Goal: Transaction & Acquisition: Book appointment/travel/reservation

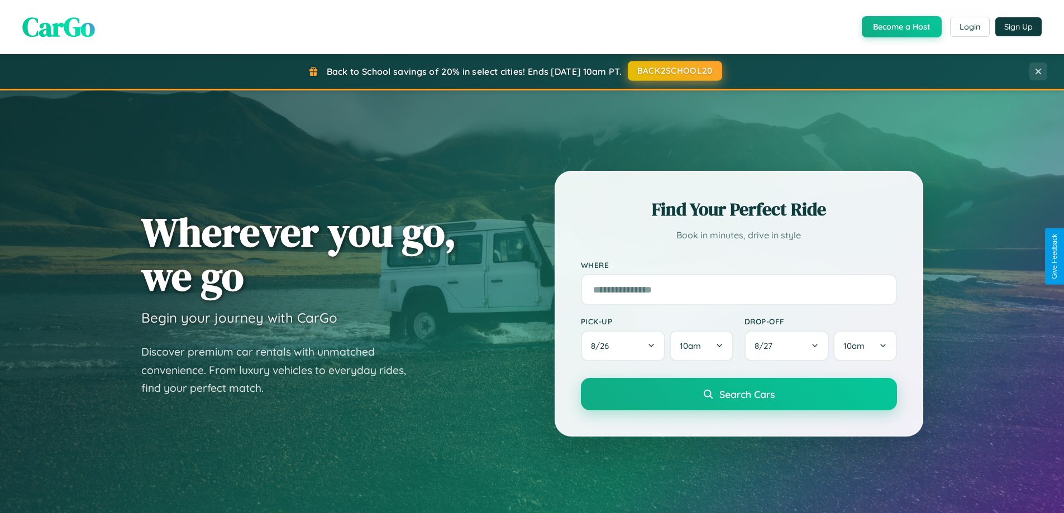
click at [674, 72] on button "BACK2SCHOOL20" at bounding box center [675, 71] width 94 height 20
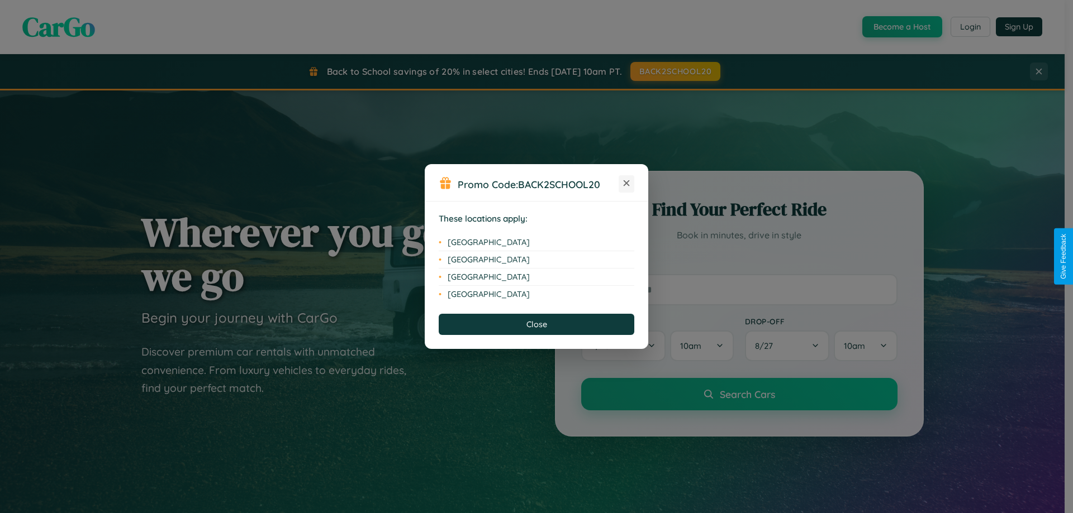
click at [626, 184] on icon at bounding box center [626, 183] width 6 height 6
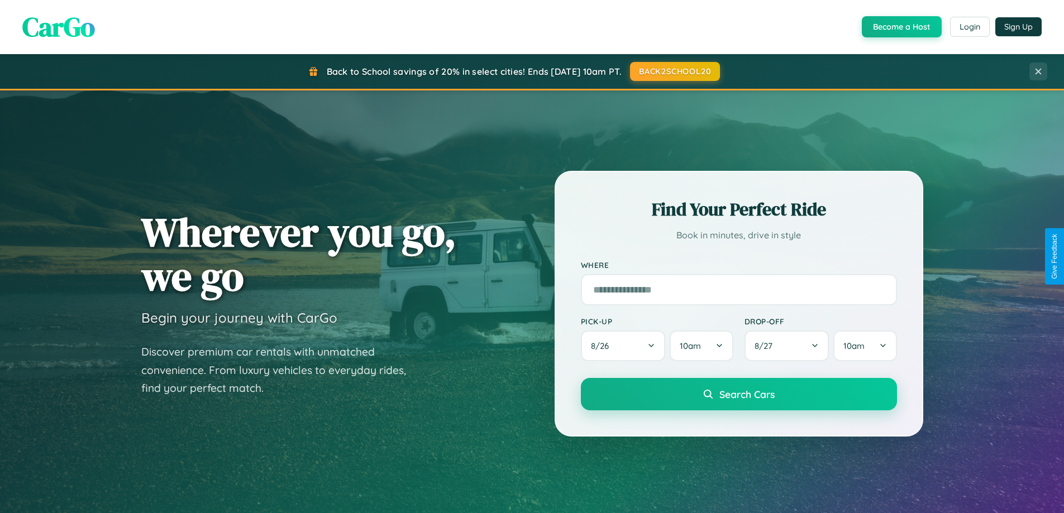
scroll to position [33, 0]
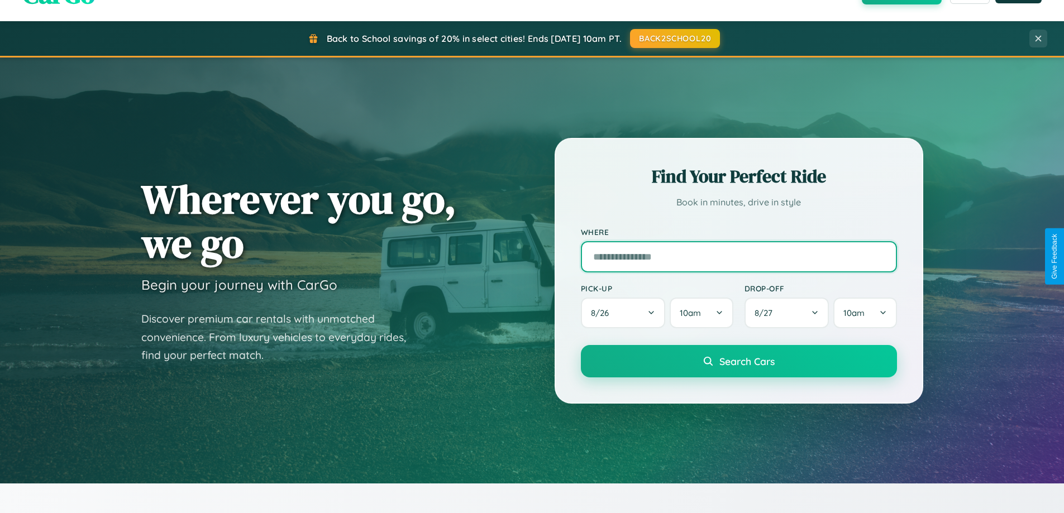
click at [739, 256] on input "text" at bounding box center [739, 256] width 316 height 31
type input "**********"
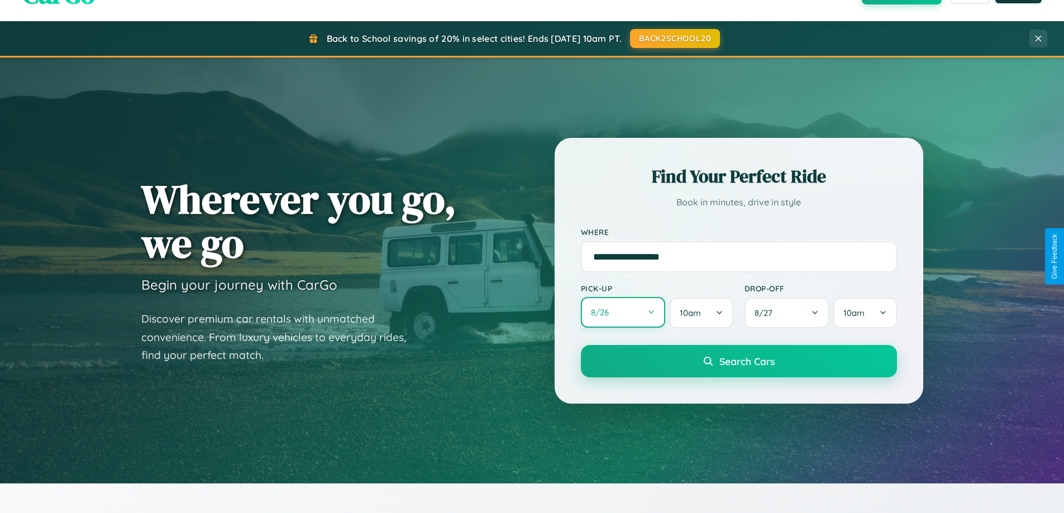
click at [623, 313] on button "8 / 26" at bounding box center [623, 312] width 85 height 31
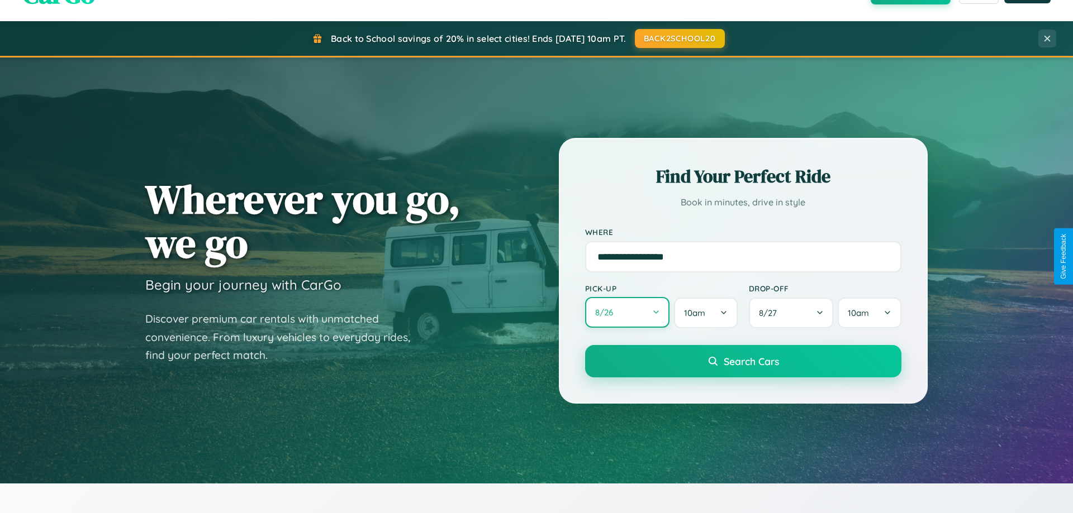
select select "*"
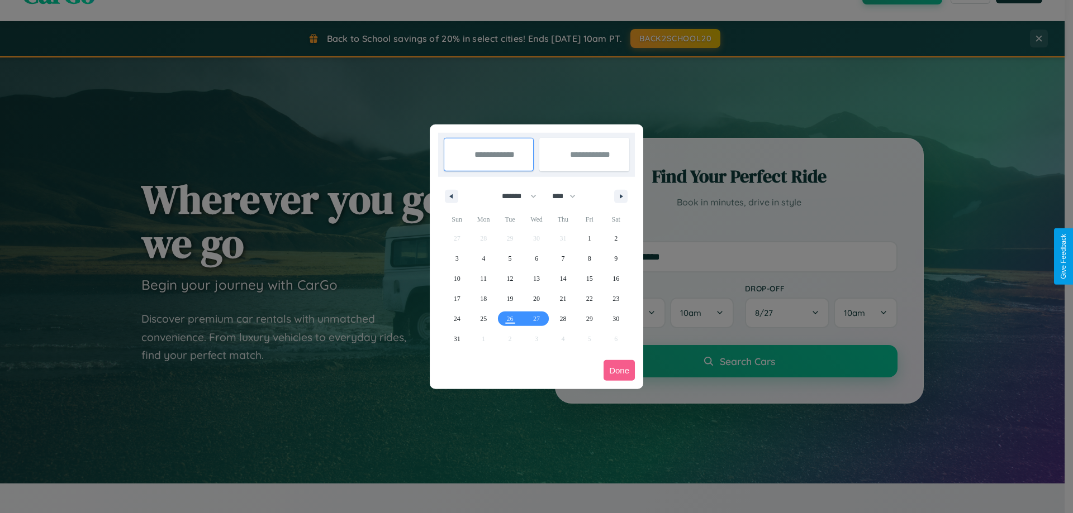
drag, startPoint x: 514, startPoint y: 196, endPoint x: 536, endPoint y: 224, distance: 35.8
click at [514, 196] on select "******* ******** ***** ***** *** **** **** ****** ********* ******* ******** **…" at bounding box center [516, 196] width 47 height 18
drag, startPoint x: 569, startPoint y: 196, endPoint x: 536, endPoint y: 224, distance: 42.8
click at [569, 196] on select "**** **** **** **** **** **** **** **** **** **** **** **** **** **** **** ****…" at bounding box center [563, 196] width 34 height 18
select select "****"
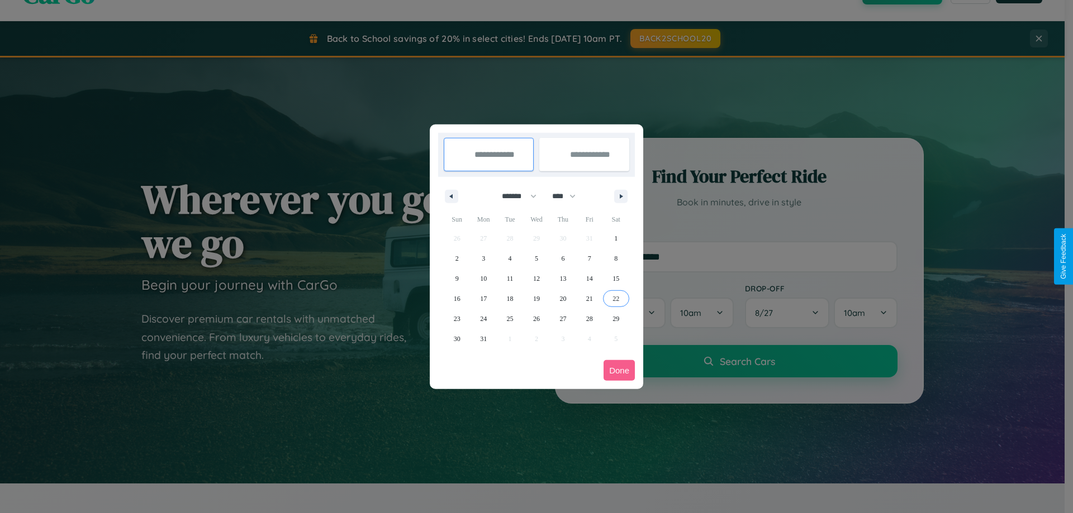
click at [616, 298] on span "22" at bounding box center [615, 299] width 7 height 20
type input "**********"
click at [483, 339] on span "31" at bounding box center [483, 339] width 7 height 20
type input "**********"
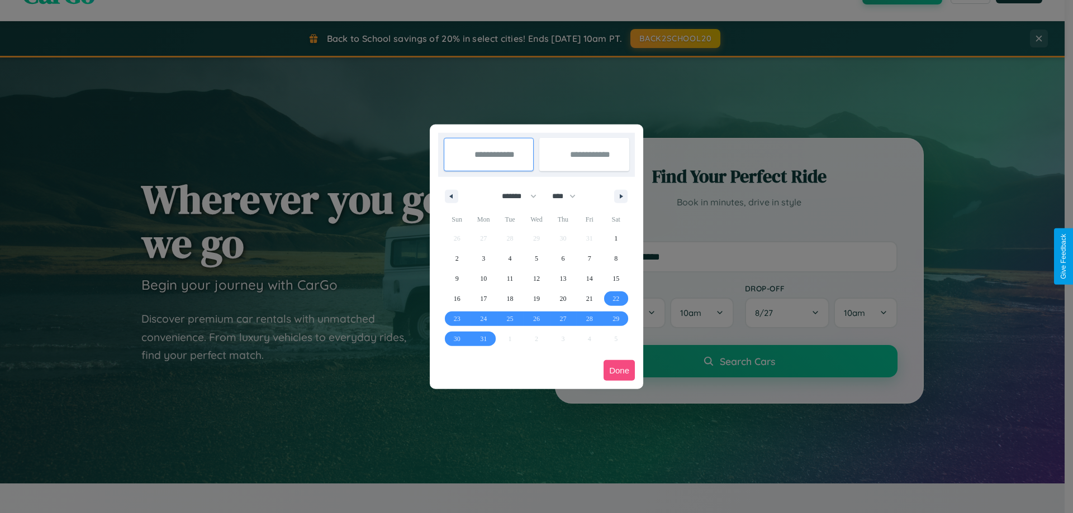
click at [619, 370] on button "Done" at bounding box center [618, 370] width 31 height 21
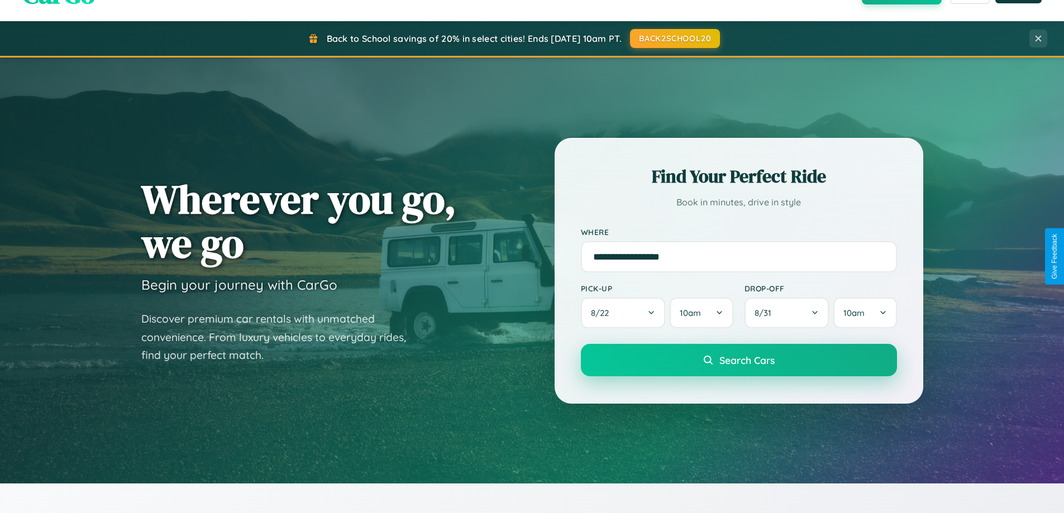
click at [739, 360] on span "Search Cars" at bounding box center [747, 360] width 55 height 12
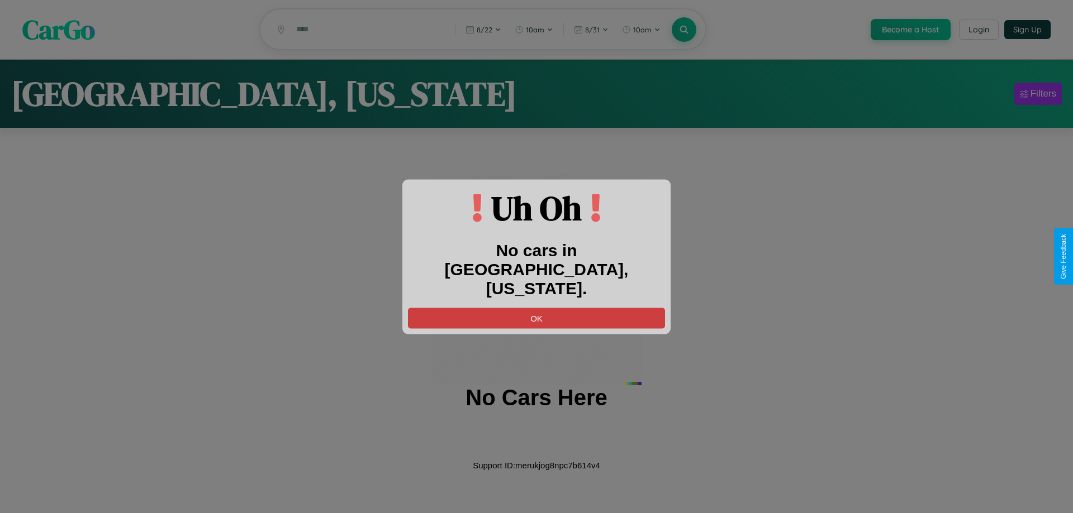
click at [536, 308] on button "OK" at bounding box center [536, 318] width 257 height 21
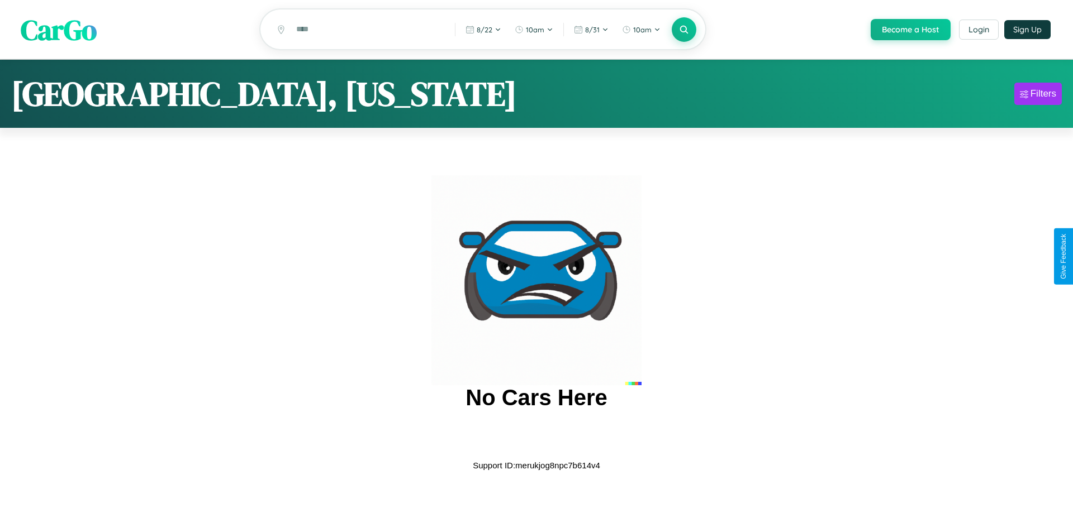
click at [59, 30] on span "CarGo" at bounding box center [59, 29] width 76 height 39
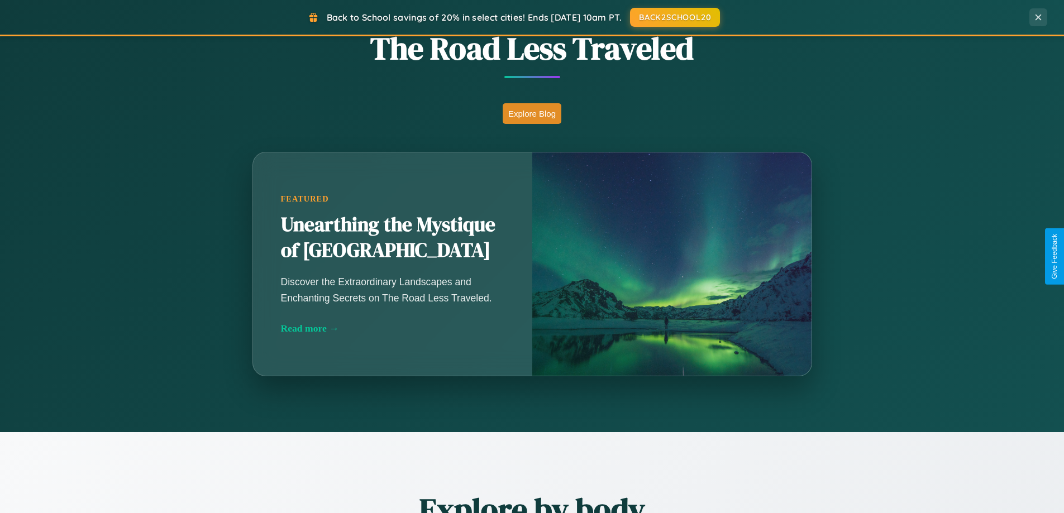
scroll to position [984, 0]
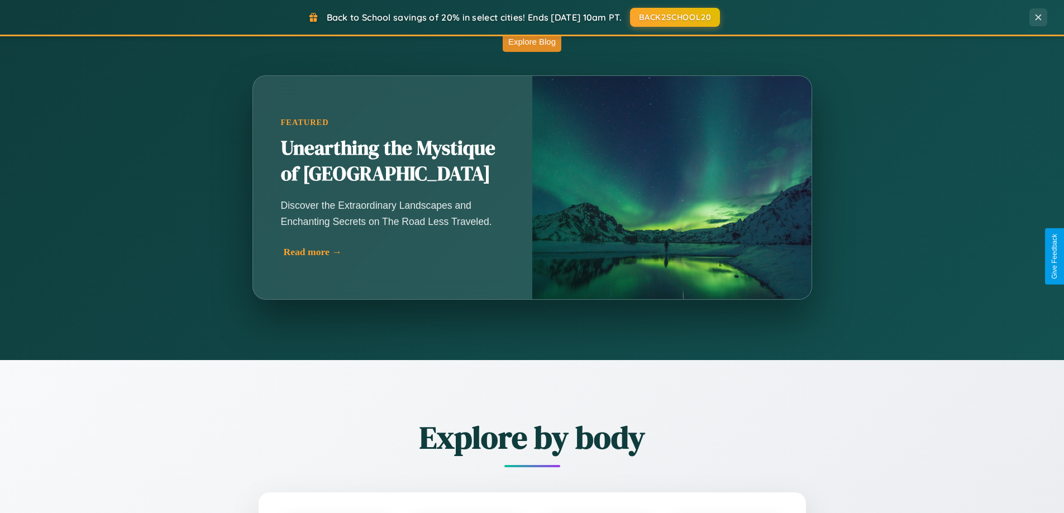
click at [392, 256] on div "Read more →" at bounding box center [395, 252] width 223 height 12
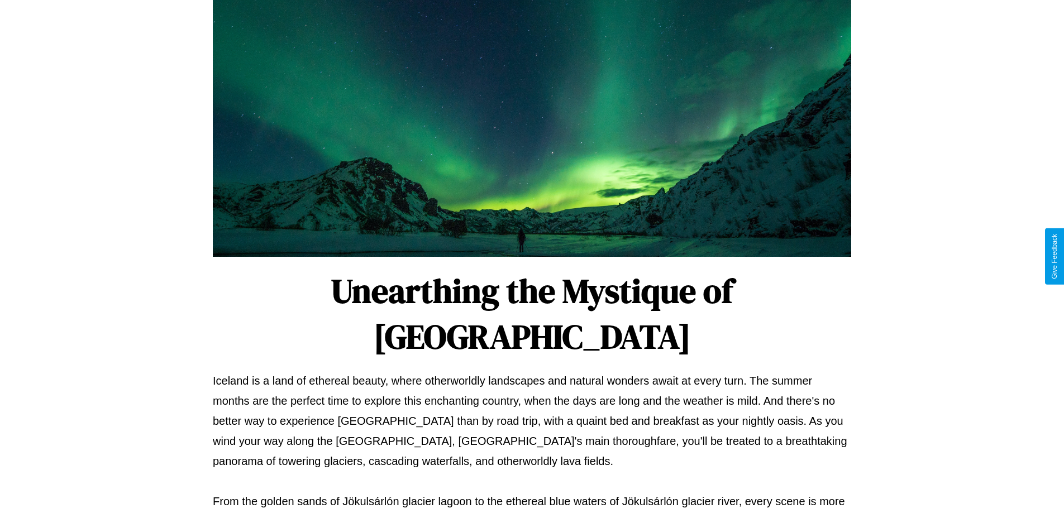
scroll to position [361, 0]
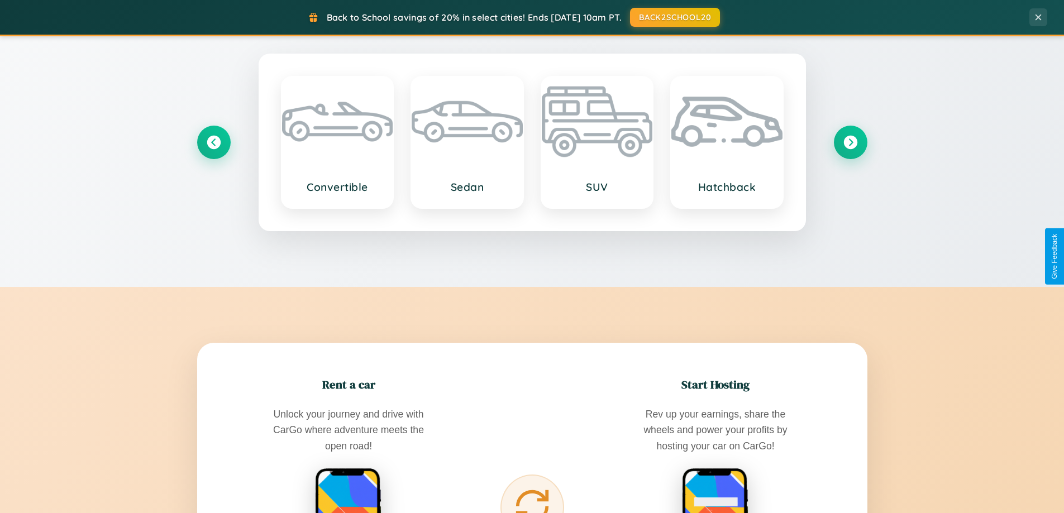
scroll to position [984, 0]
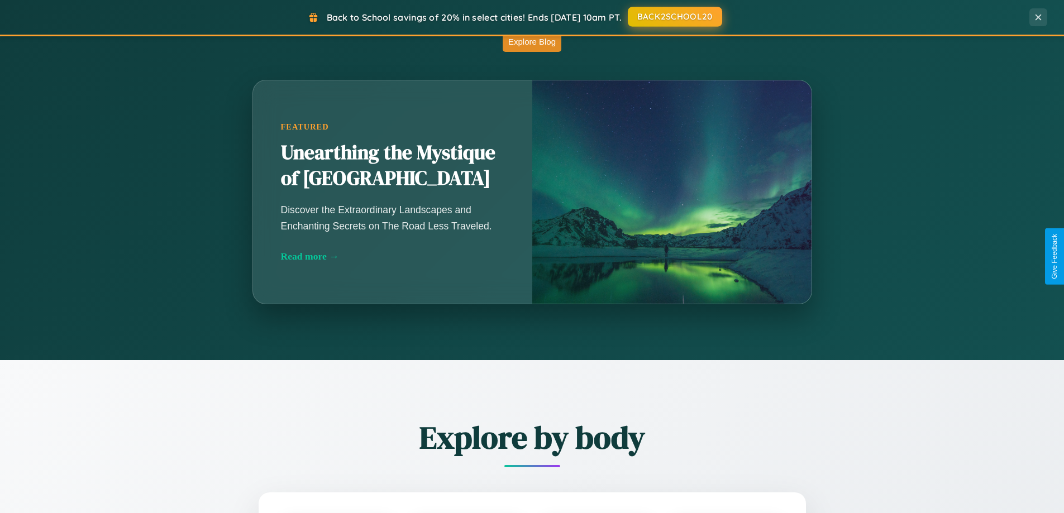
click at [674, 17] on button "BACK2SCHOOL20" at bounding box center [675, 17] width 94 height 20
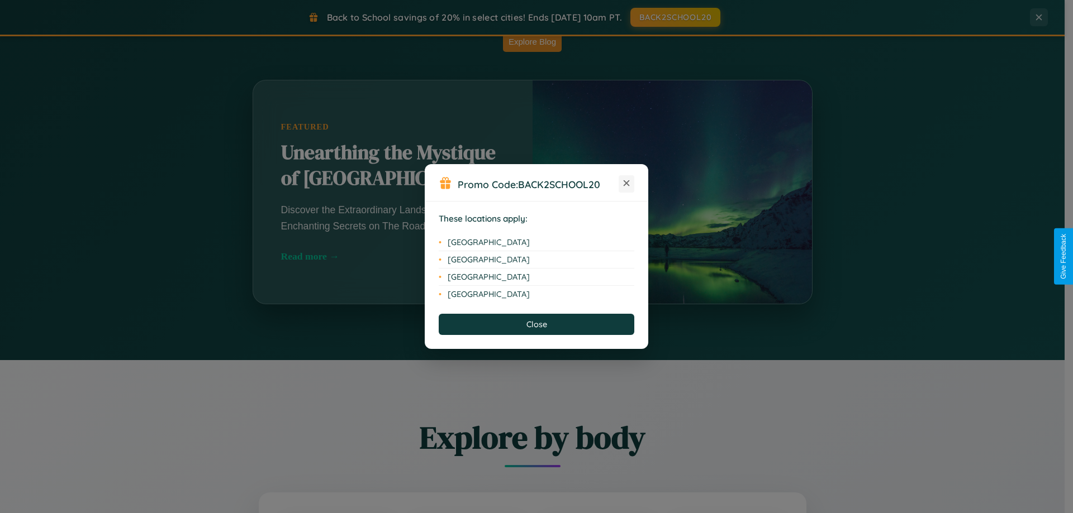
click at [626, 184] on icon at bounding box center [626, 183] width 6 height 6
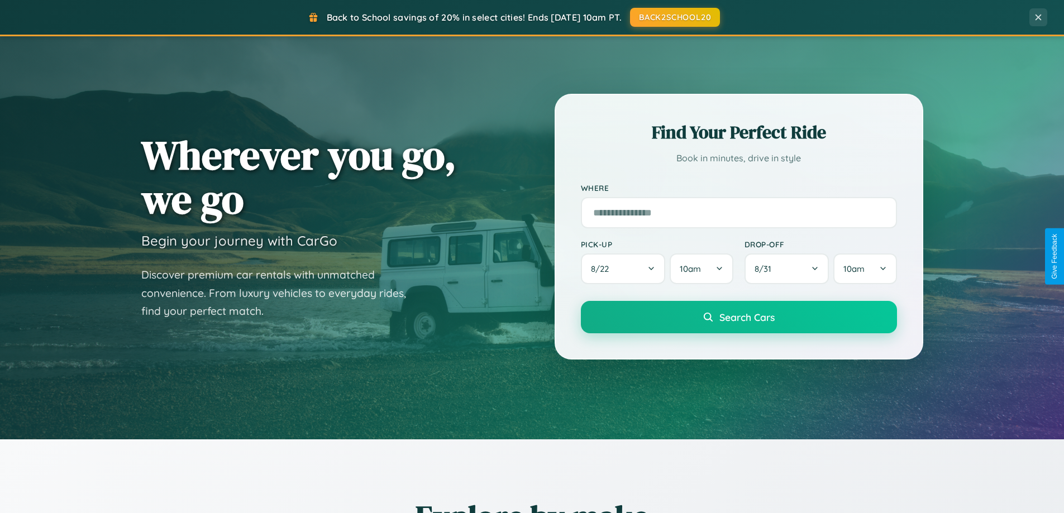
scroll to position [33, 0]
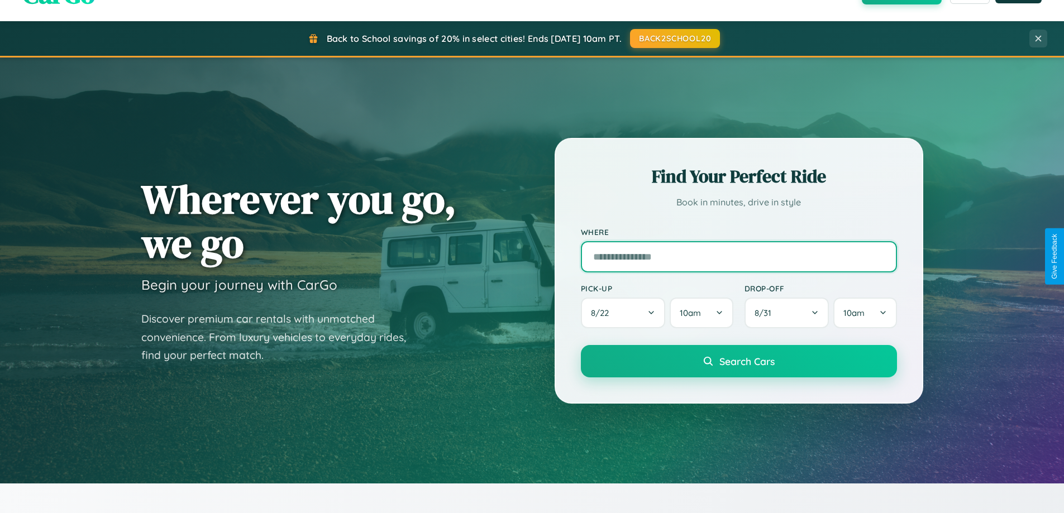
click at [739, 256] on input "text" at bounding box center [739, 256] width 316 height 31
type input "*****"
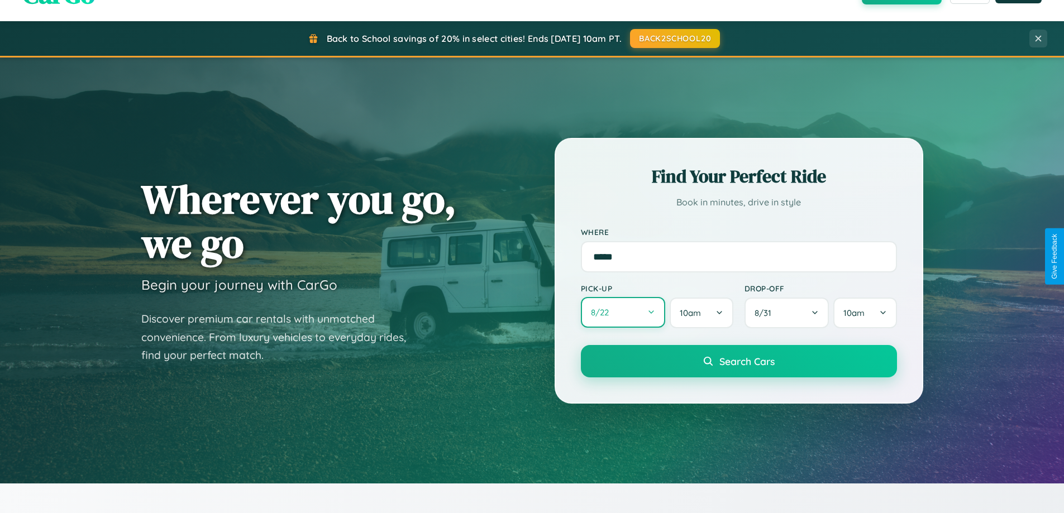
click at [623, 313] on button "8 / 22" at bounding box center [623, 312] width 85 height 31
select select "*"
select select "****"
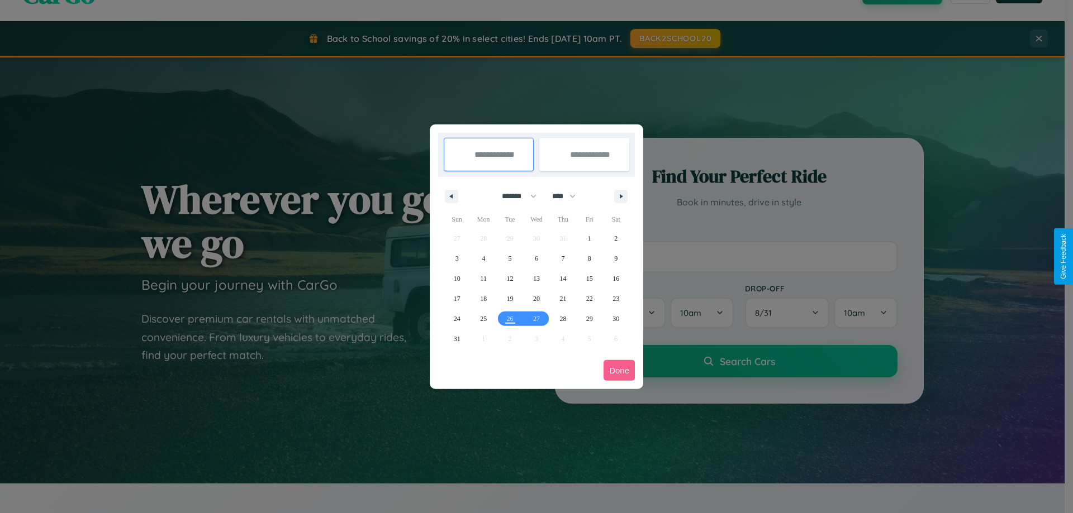
drag, startPoint x: 514, startPoint y: 196, endPoint x: 536, endPoint y: 224, distance: 35.8
click at [514, 196] on select "******* ******** ***** ***** *** **** **** ****** ********* ******* ******** **…" at bounding box center [516, 196] width 47 height 18
select select "*"
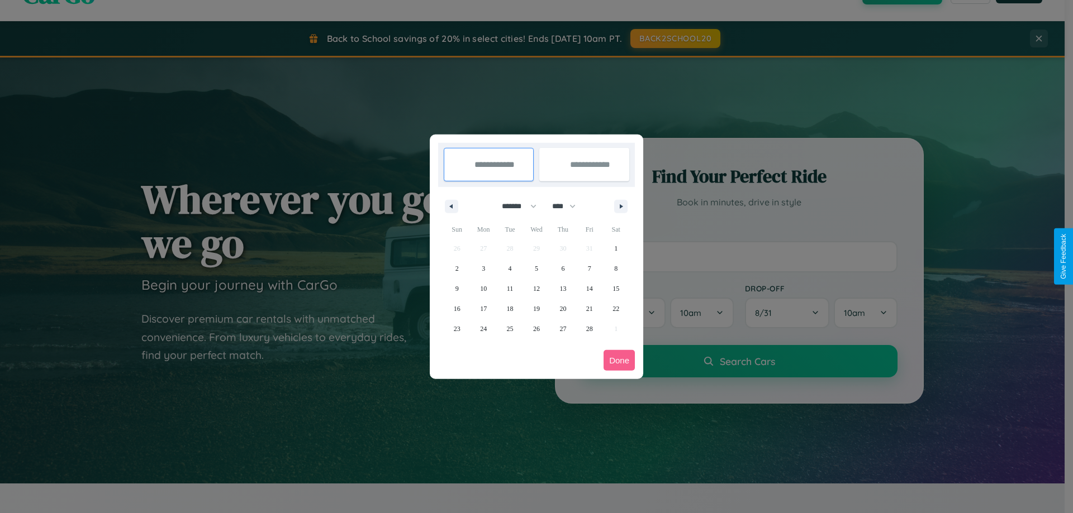
click at [569, 206] on select "**** **** **** **** **** **** **** **** **** **** **** **** **** **** **** ****…" at bounding box center [563, 206] width 34 height 18
select select "****"
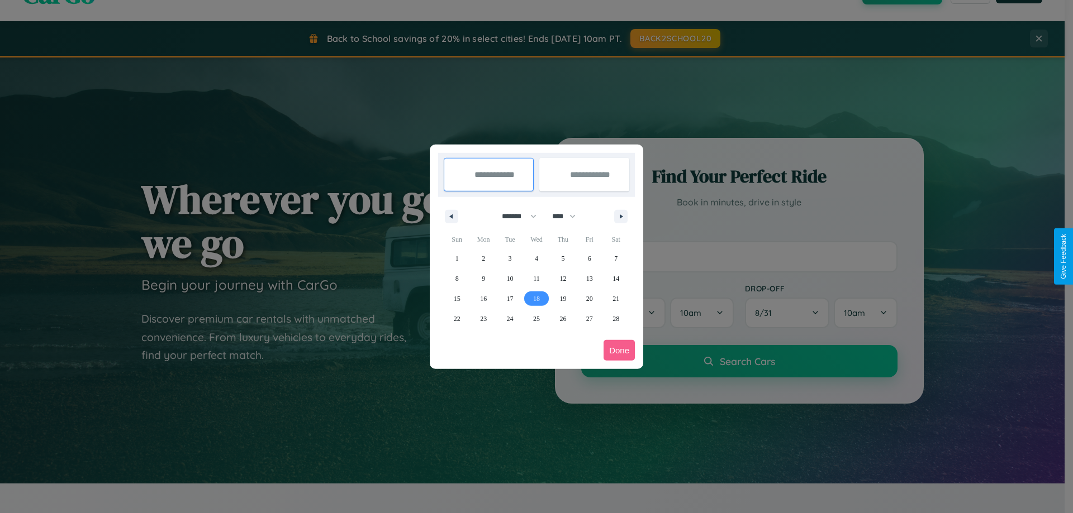
click at [536, 298] on span "18" at bounding box center [536, 299] width 7 height 20
type input "**********"
click at [536, 318] on span "25" at bounding box center [536, 319] width 7 height 20
type input "**********"
click at [619, 350] on button "Done" at bounding box center [618, 350] width 31 height 21
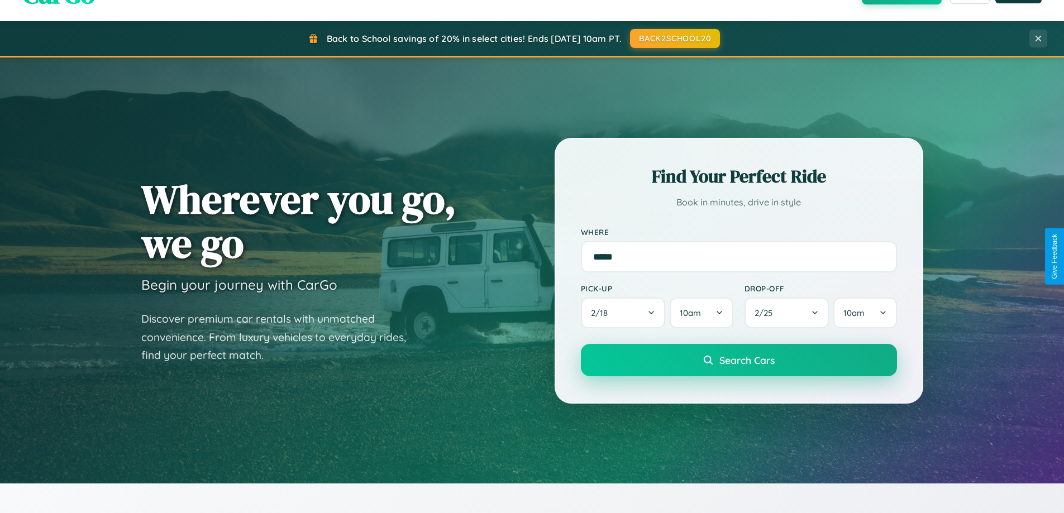
click at [739, 360] on span "Search Cars" at bounding box center [747, 360] width 55 height 12
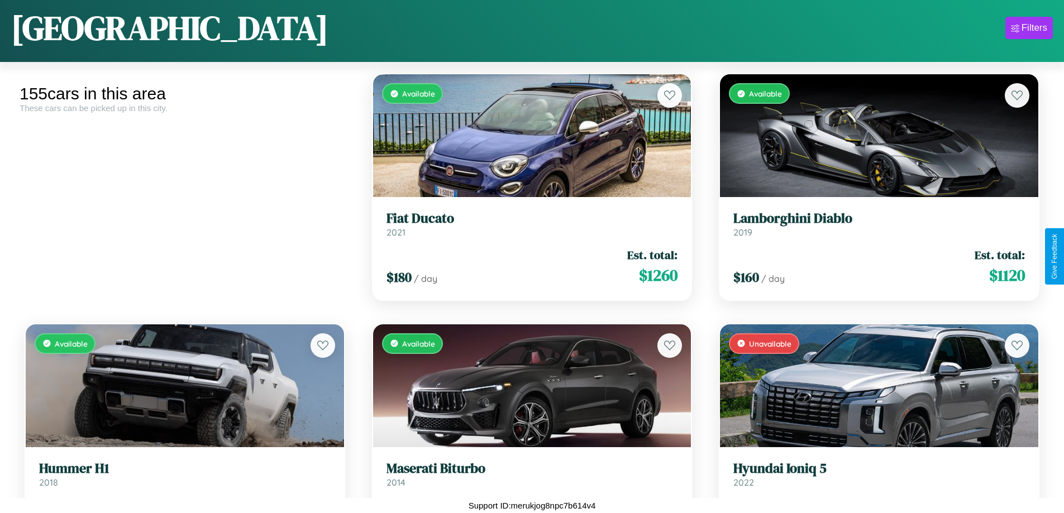
scroll to position [9663, 0]
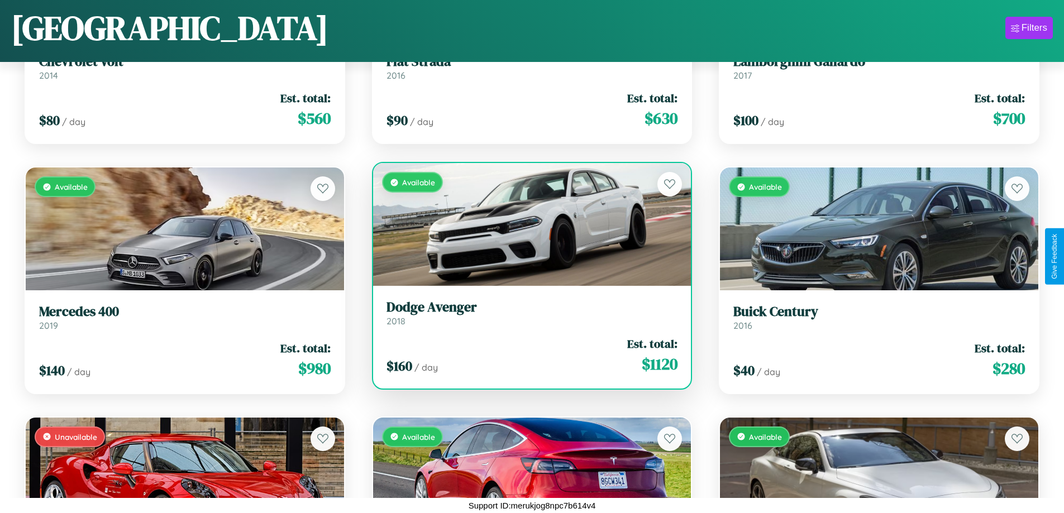
click at [527, 315] on link "Dodge Avenger 2018" at bounding box center [533, 312] width 292 height 27
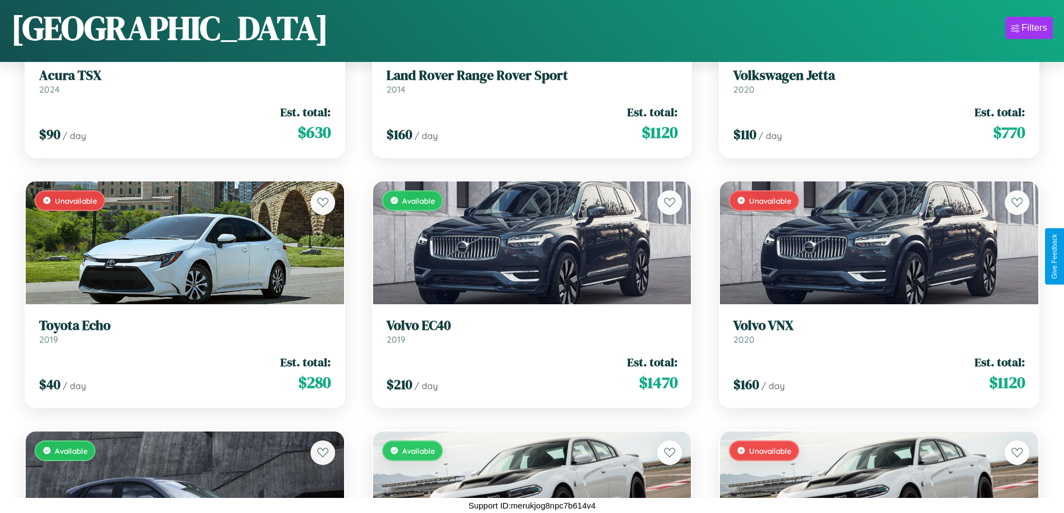
scroll to position [2159, 0]
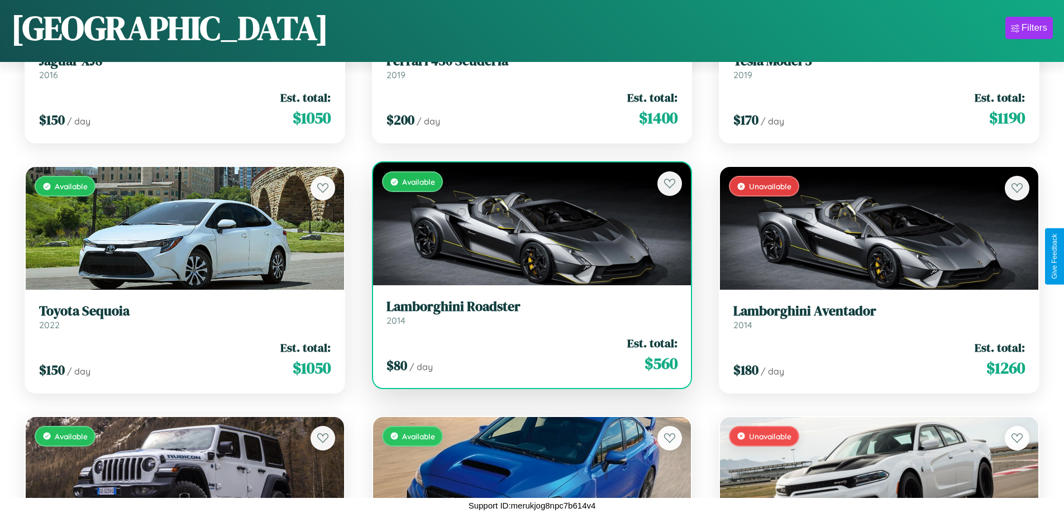
click at [527, 312] on h3 "Lamborghini Roadster" at bounding box center [533, 307] width 292 height 16
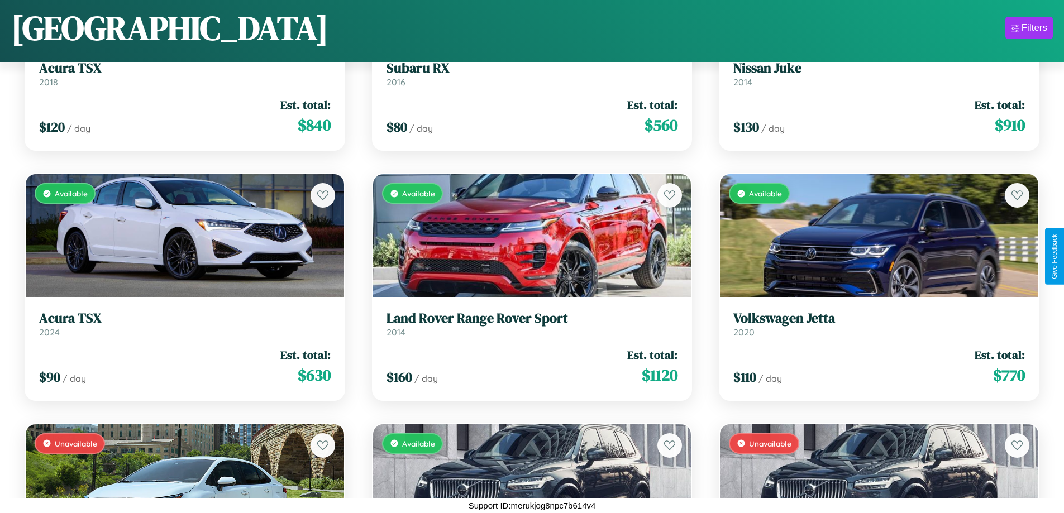
scroll to position [8663, 0]
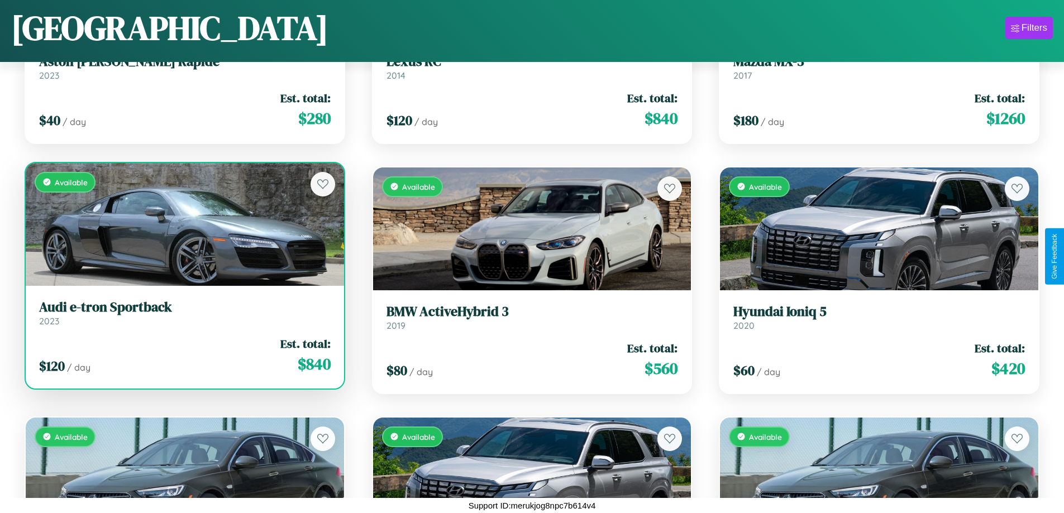
click at [183, 317] on link "Audi e-tron Sportback 2023" at bounding box center [185, 312] width 292 height 27
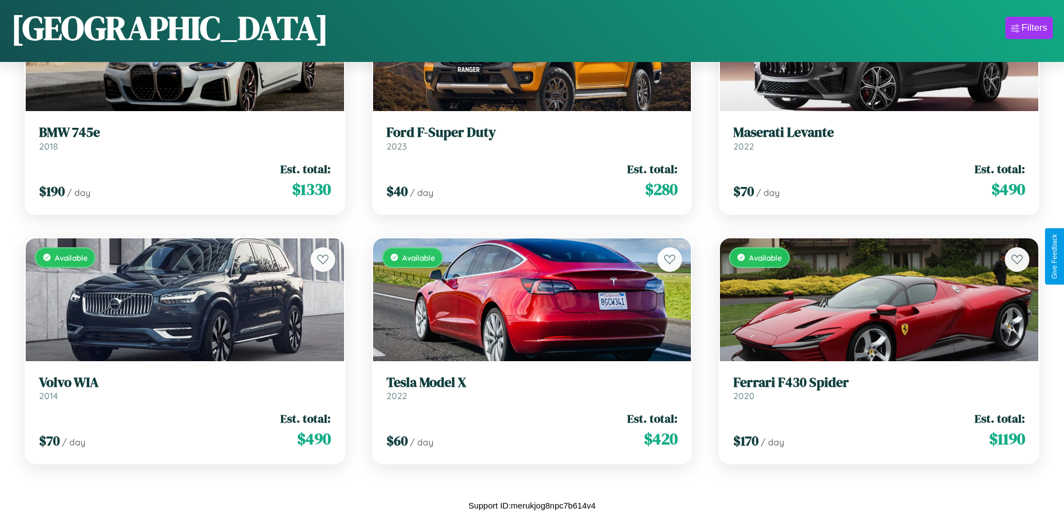
scroll to position [0, 0]
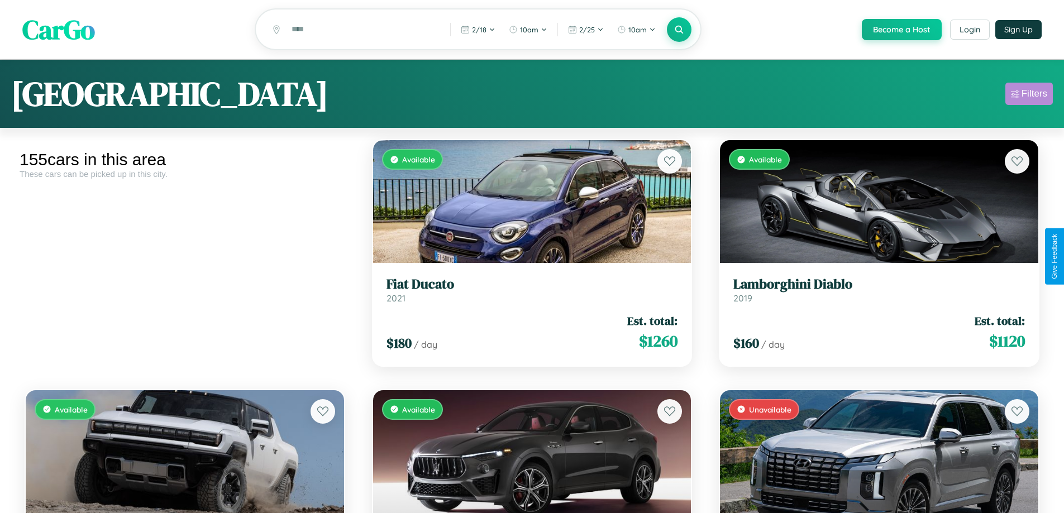
click at [1029, 96] on div "Filters" at bounding box center [1035, 93] width 26 height 11
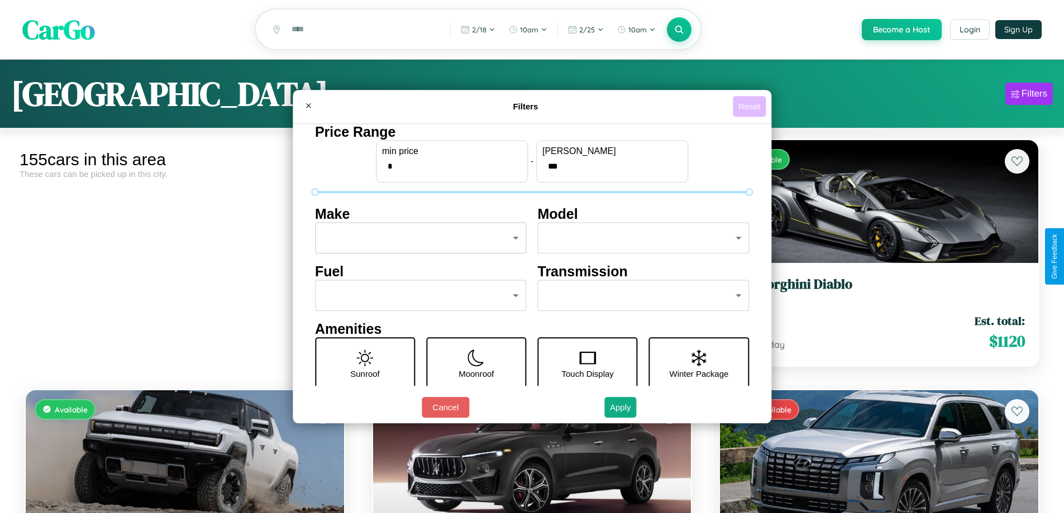
click at [751, 106] on button "Reset" at bounding box center [749, 106] width 33 height 21
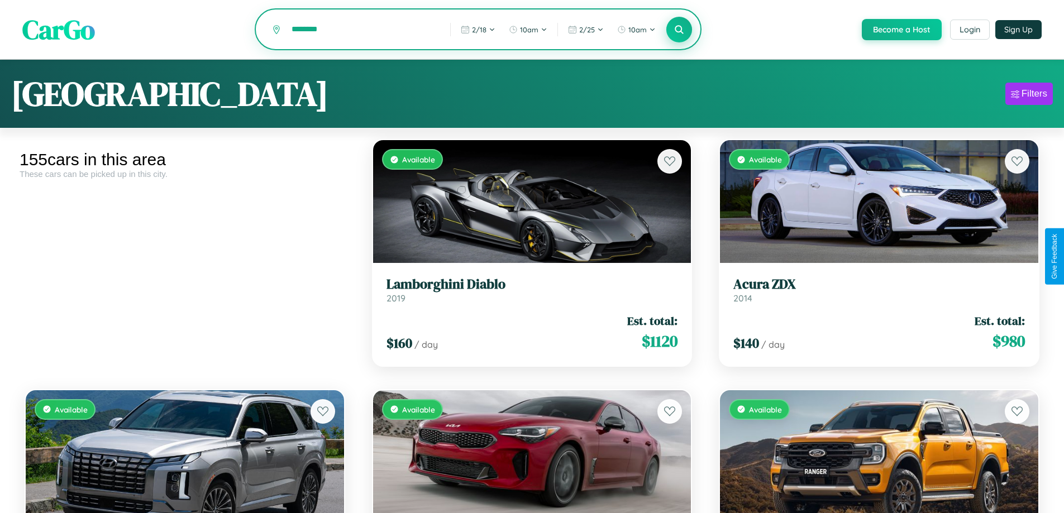
type input "********"
click at [679, 30] on icon at bounding box center [679, 29] width 11 height 11
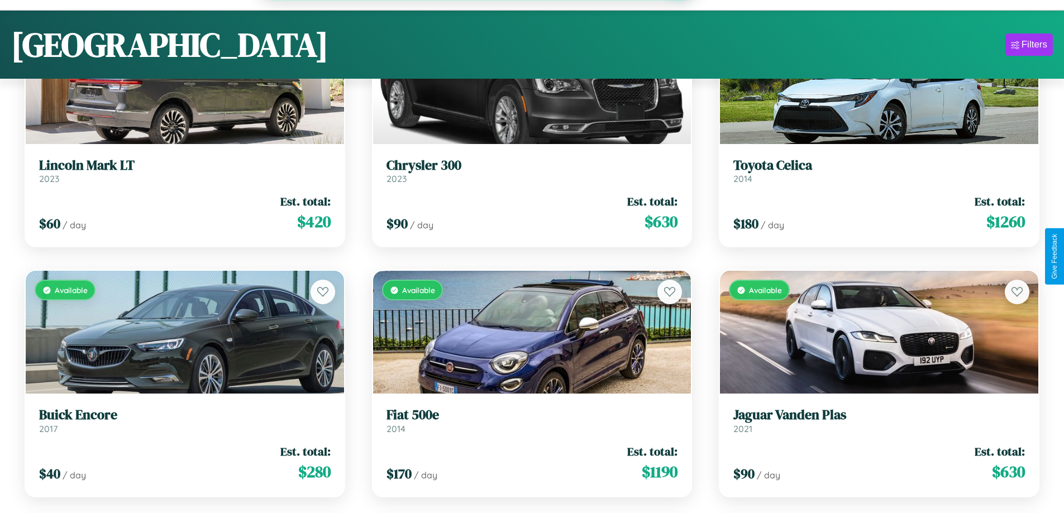
scroll to position [10164, 0]
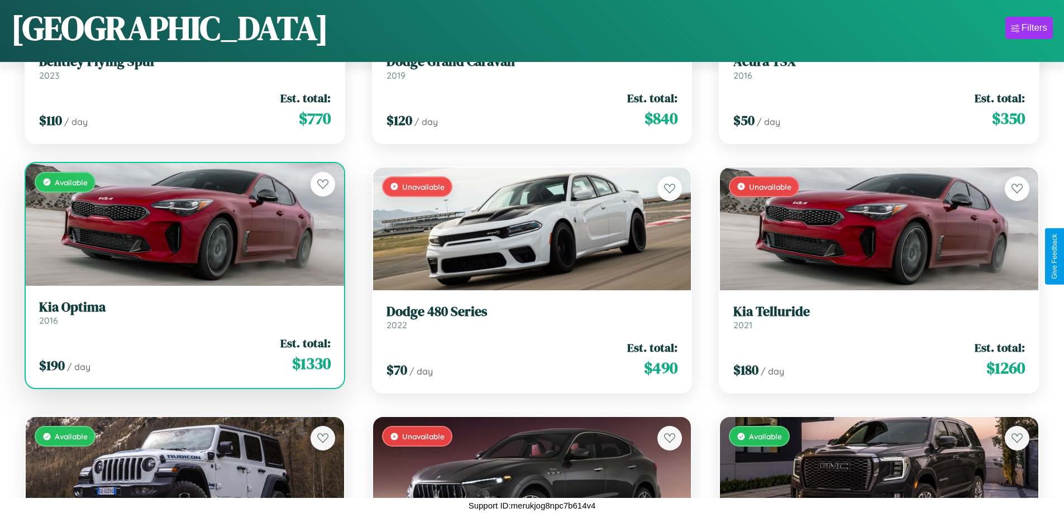
click at [183, 224] on div "Available" at bounding box center [185, 224] width 318 height 123
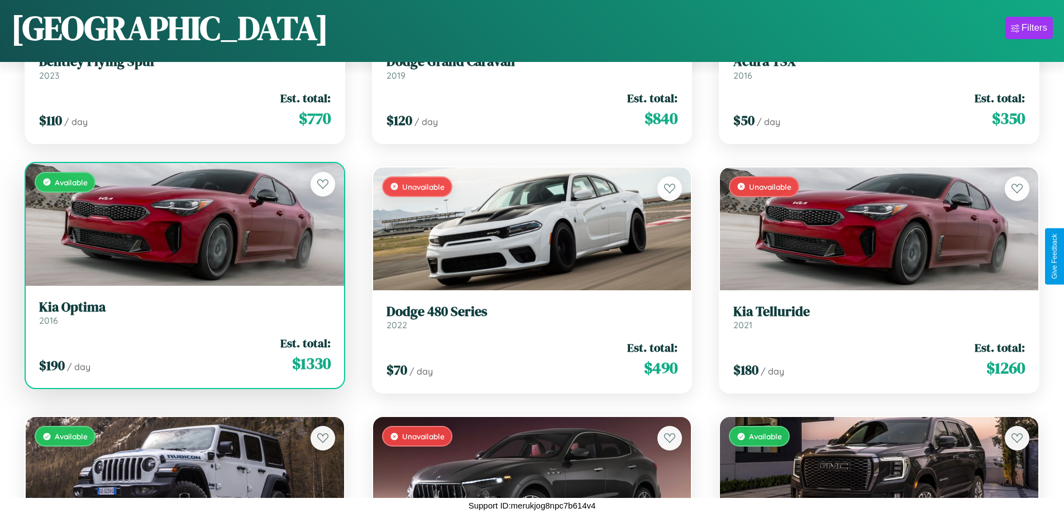
click at [183, 224] on div "Available" at bounding box center [185, 224] width 318 height 123
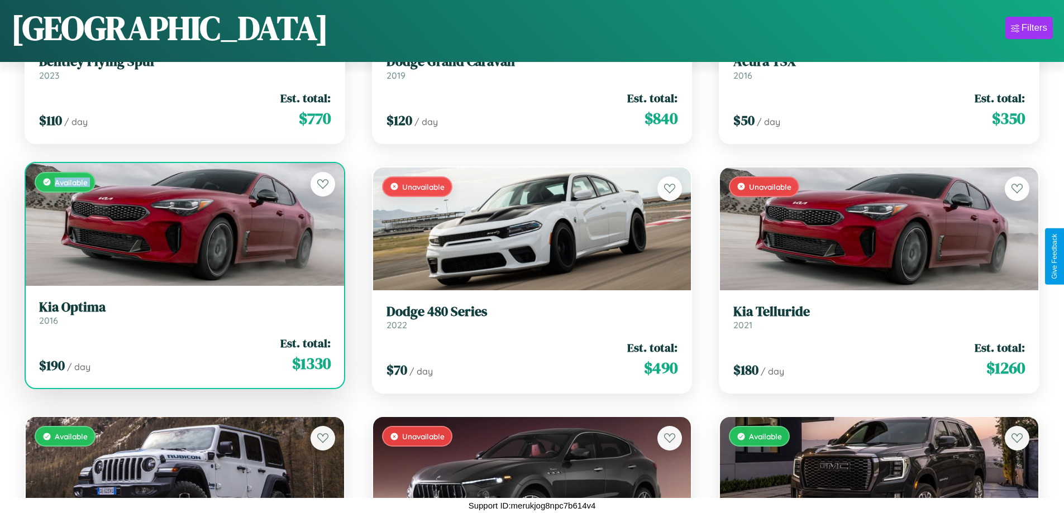
click at [183, 224] on div "Available" at bounding box center [185, 224] width 318 height 123
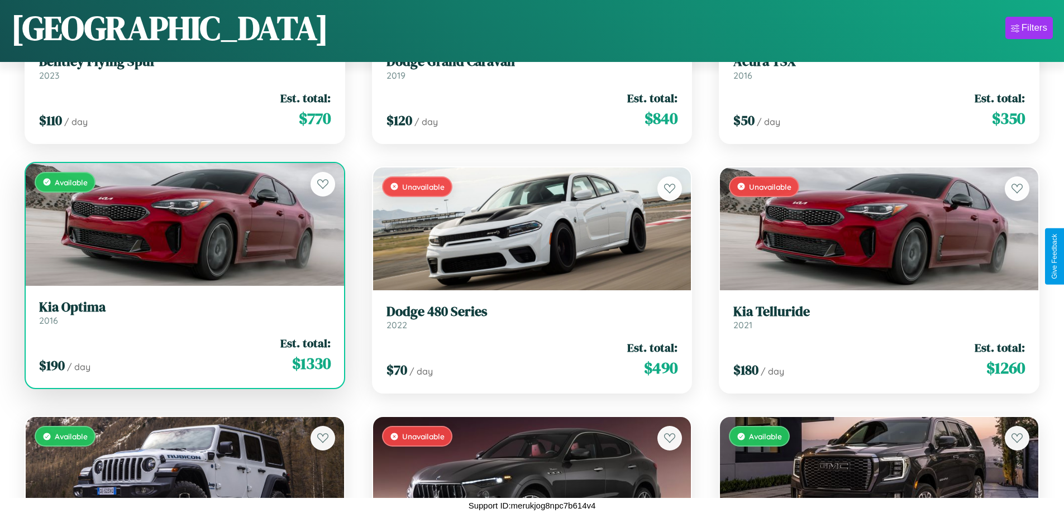
click at [183, 224] on div "Available" at bounding box center [185, 224] width 318 height 123
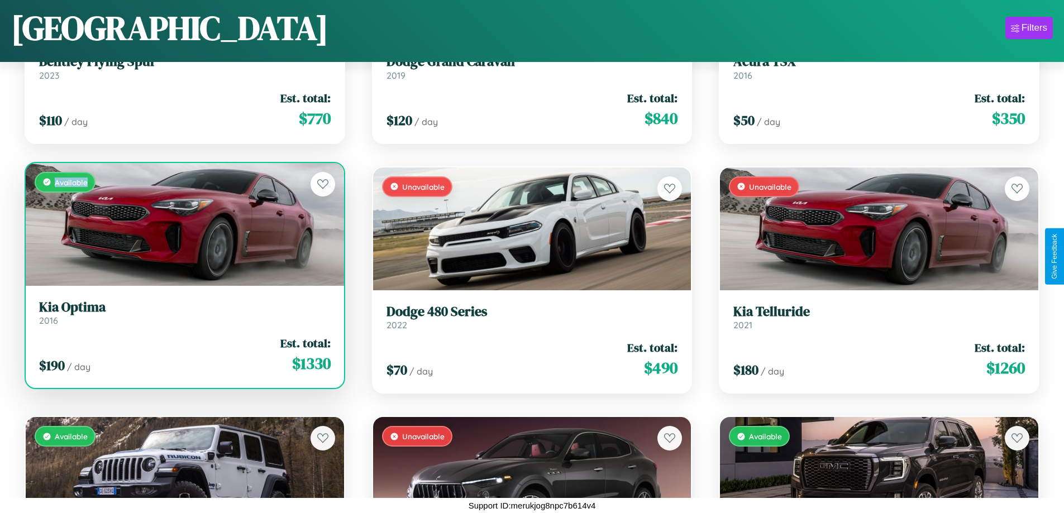
click at [183, 224] on div "Available" at bounding box center [185, 224] width 318 height 123
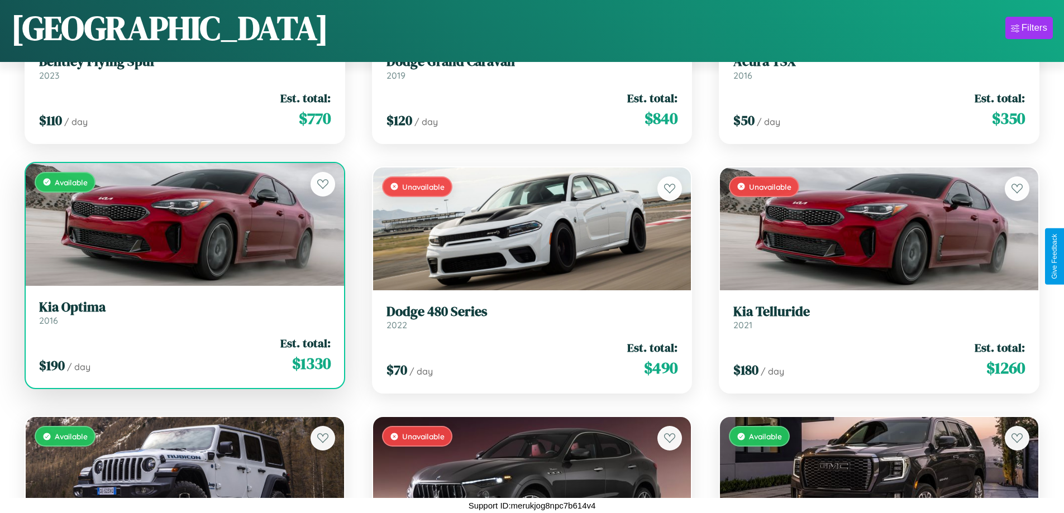
click at [183, 313] on h3 "Kia Optima" at bounding box center [185, 307] width 292 height 16
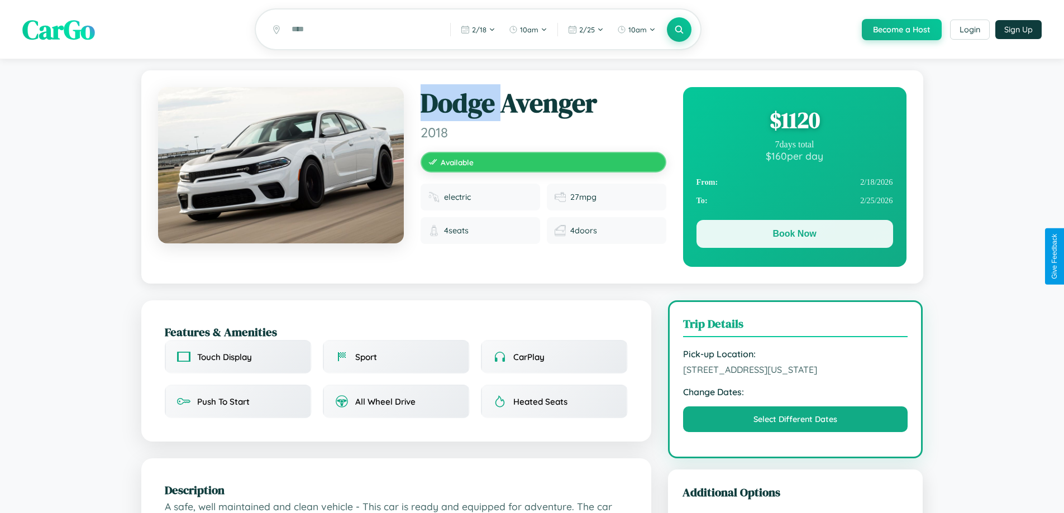
click at [794, 236] on button "Book Now" at bounding box center [795, 234] width 197 height 28
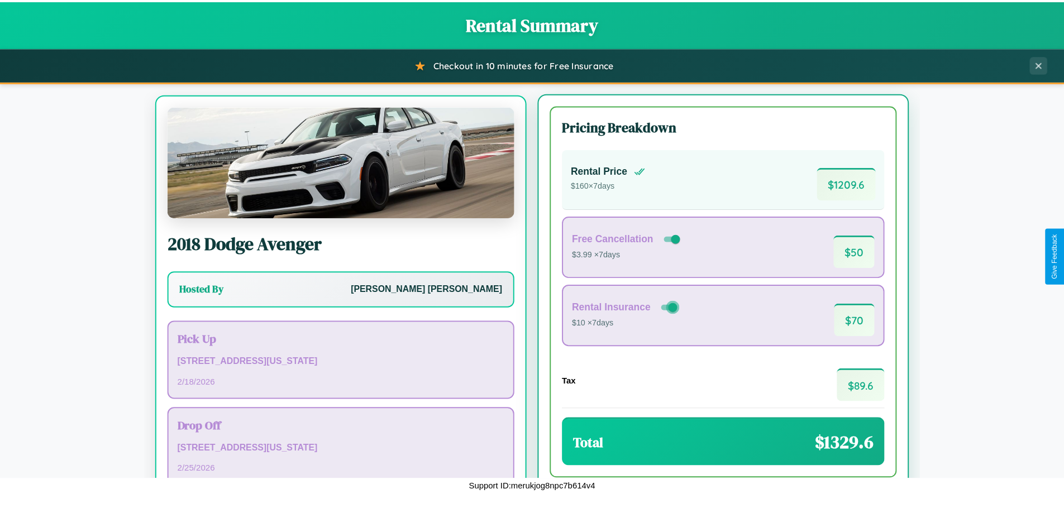
scroll to position [52, 0]
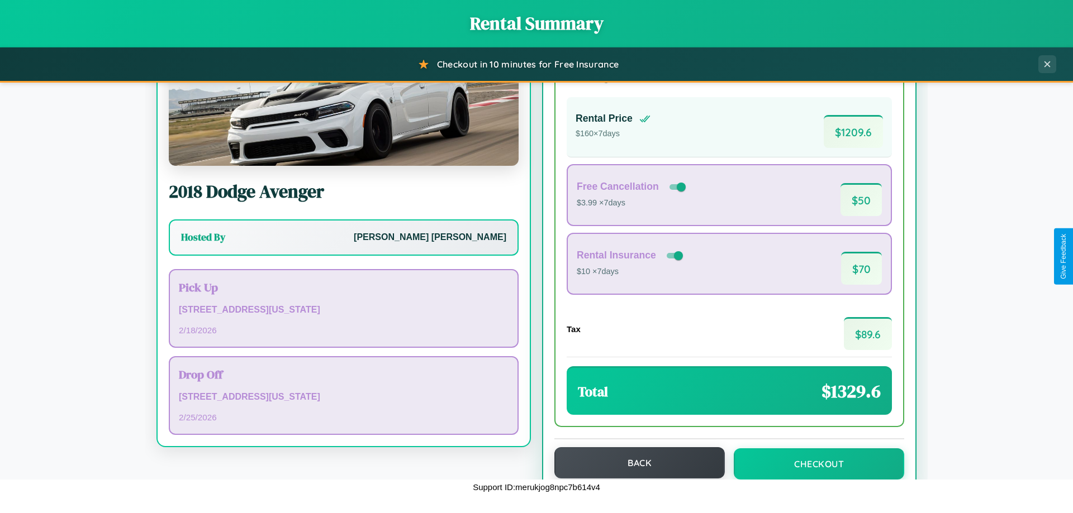
click at [634, 463] on button "Back" at bounding box center [639, 462] width 170 height 31
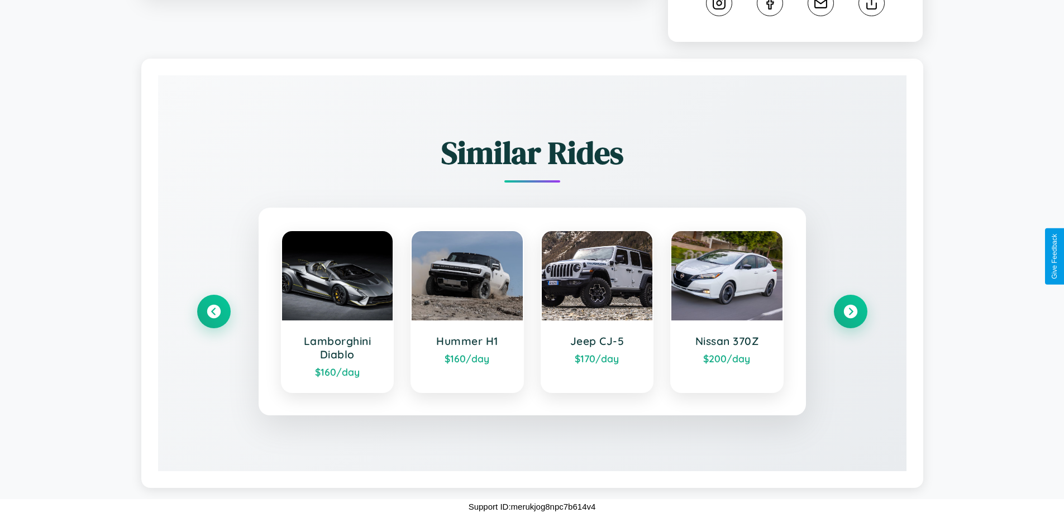
scroll to position [631, 0]
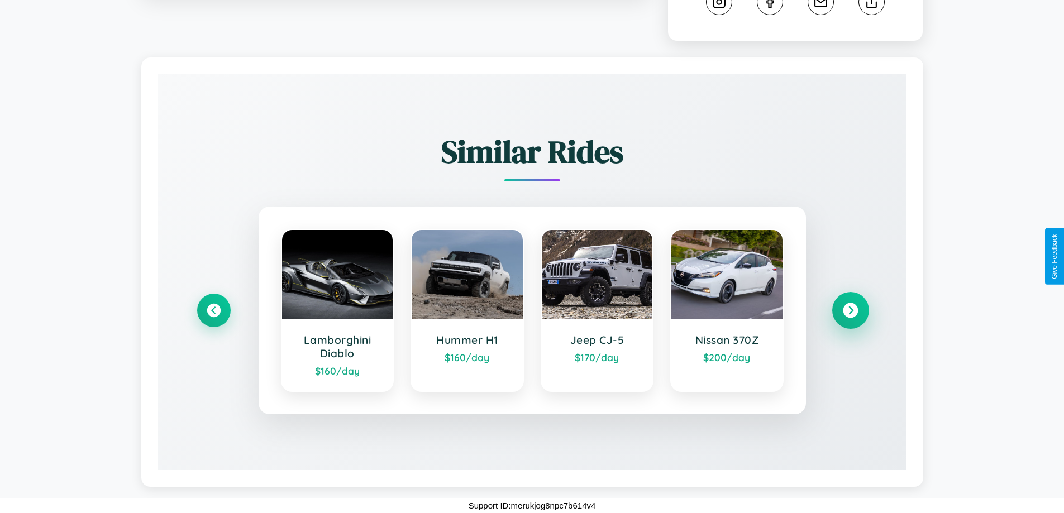
click at [850, 311] on icon at bounding box center [850, 310] width 15 height 15
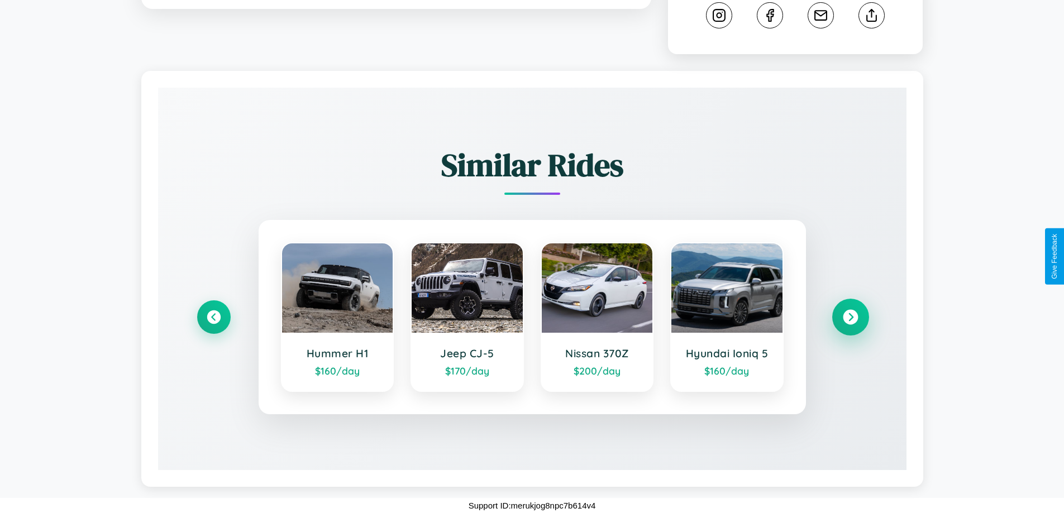
scroll to position [617, 0]
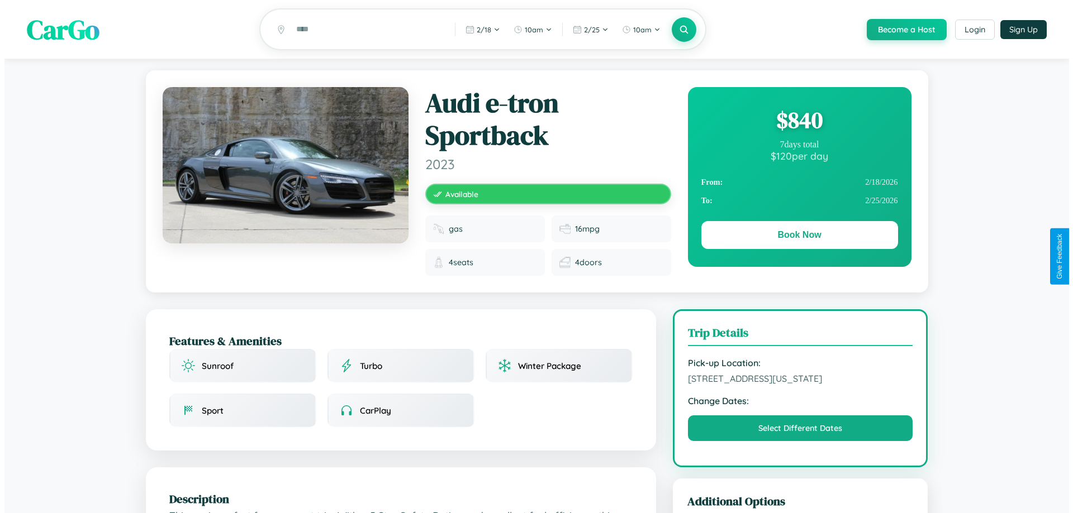
scroll to position [299, 0]
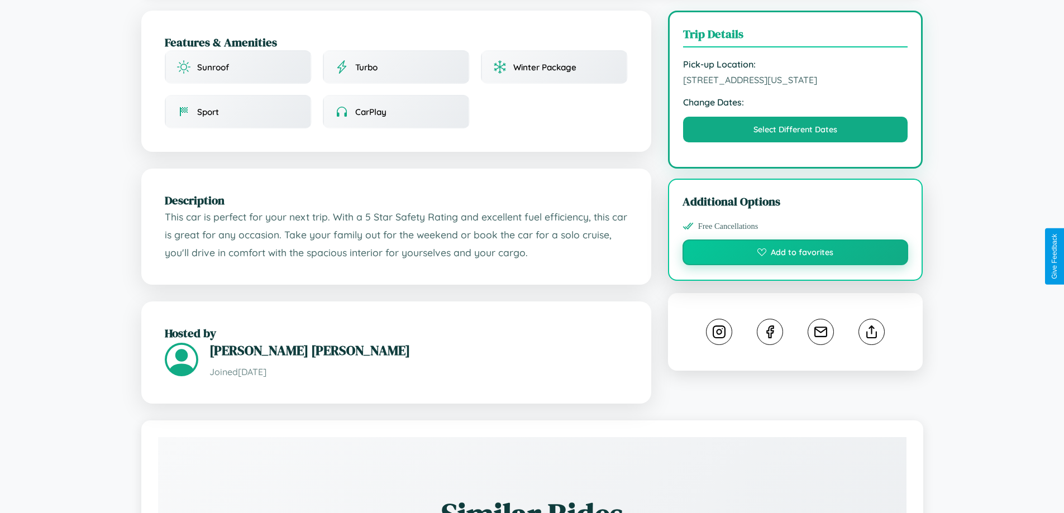
click at [796, 256] on button "Add to favorites" at bounding box center [796, 253] width 226 height 26
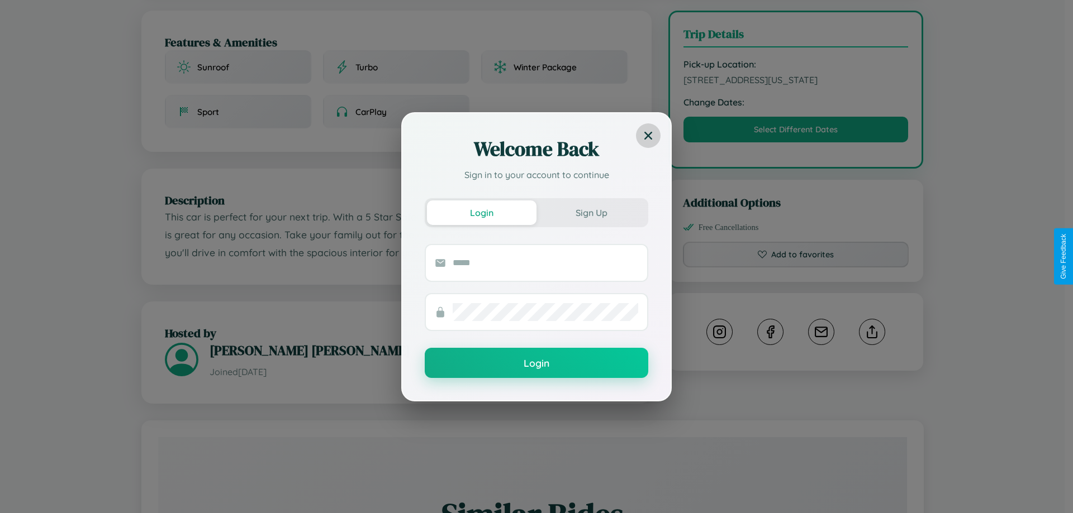
click at [648, 135] on icon at bounding box center [648, 135] width 8 height 8
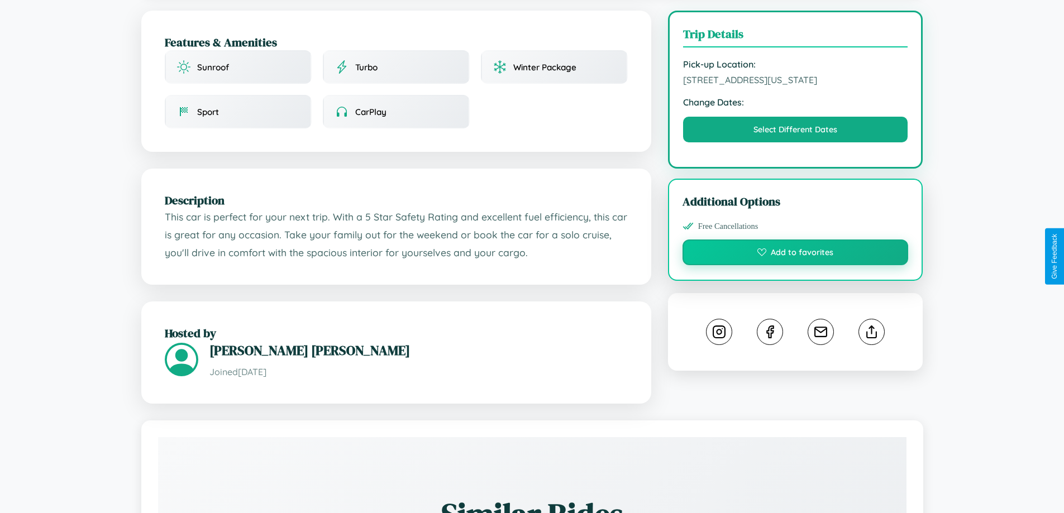
click at [796, 254] on button "Add to favorites" at bounding box center [796, 253] width 226 height 26
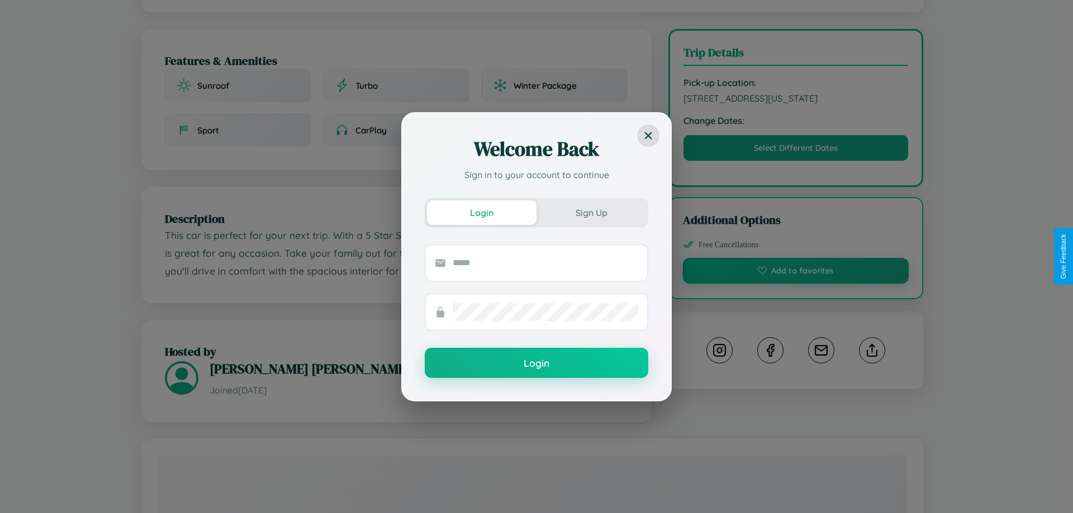
scroll to position [124, 0]
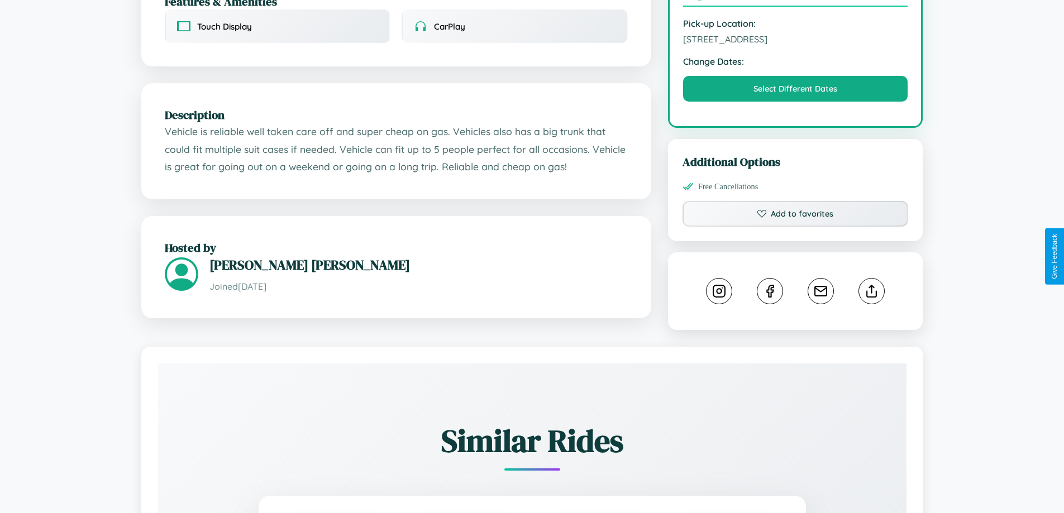
scroll to position [367, 0]
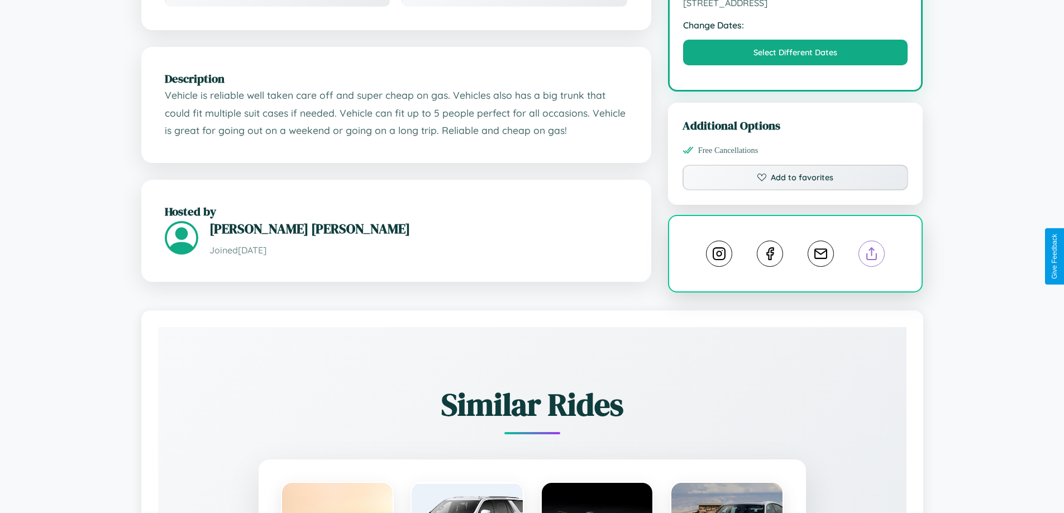
click at [872, 255] on line at bounding box center [872, 252] width 0 height 8
